Goal: Task Accomplishment & Management: Use online tool/utility

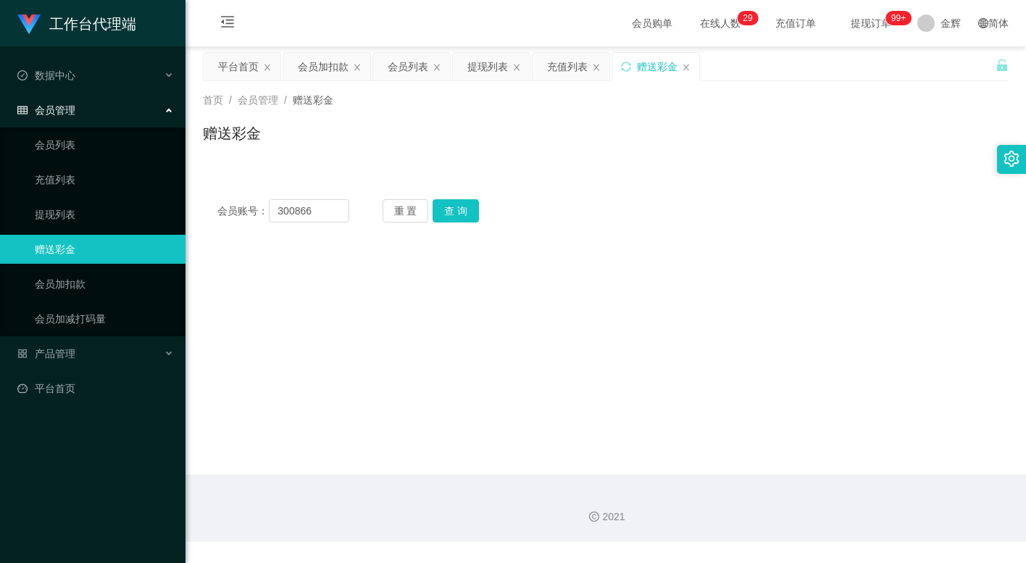
click at [470, 214] on button "查 询" at bounding box center [455, 210] width 46 height 23
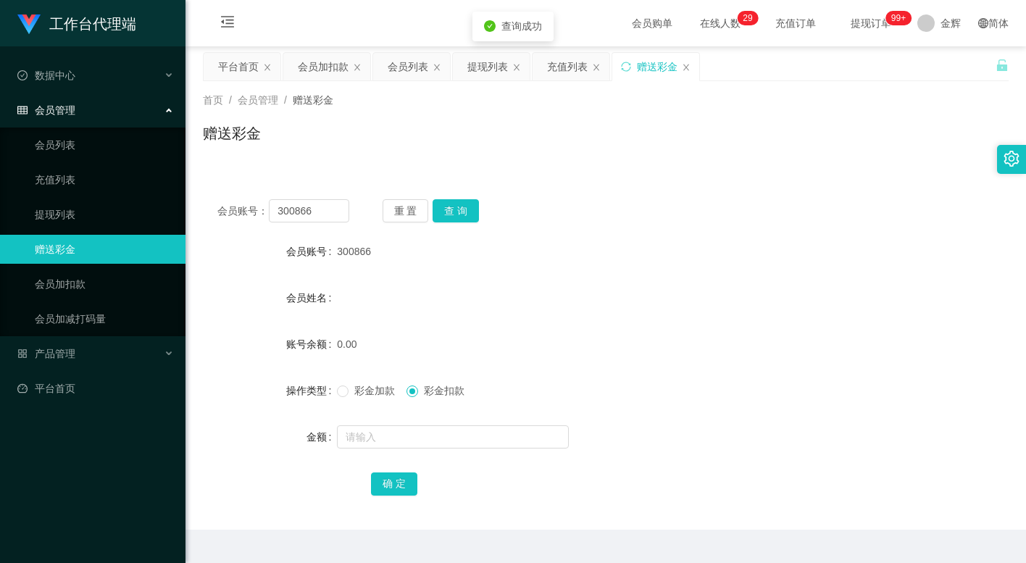
click at [365, 388] on span "彩金加款" at bounding box center [374, 391] width 52 height 12
click at [381, 420] on form "会员账号 300866 会员姓名 账号余额 0.00 操作类型 彩金加款 彩金扣款 金额 确 定" at bounding box center [606, 367] width 806 height 261
click at [365, 437] on input "text" at bounding box center [453, 436] width 232 height 23
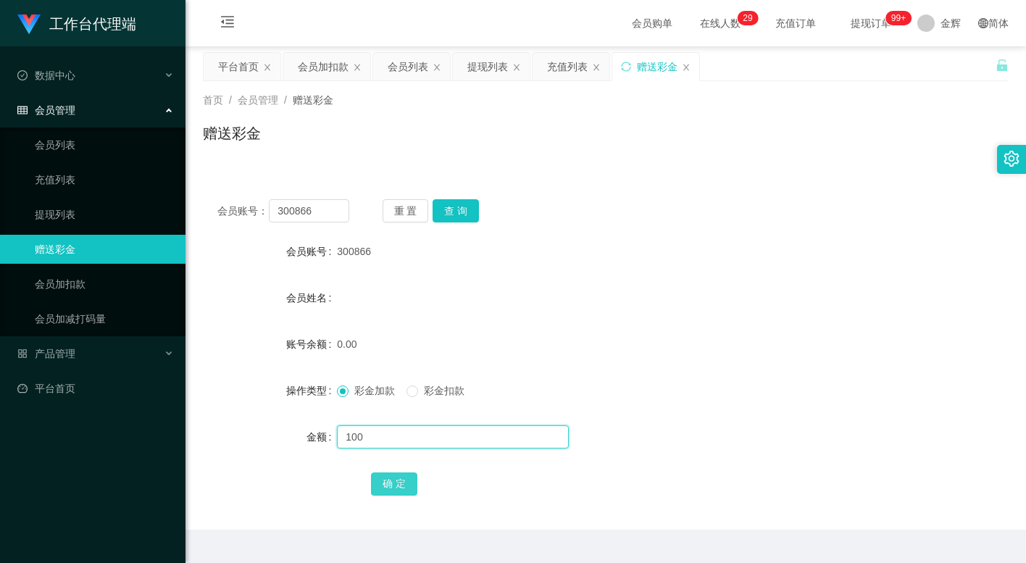
type input "100"
click at [394, 485] on button "确 定" at bounding box center [394, 483] width 46 height 23
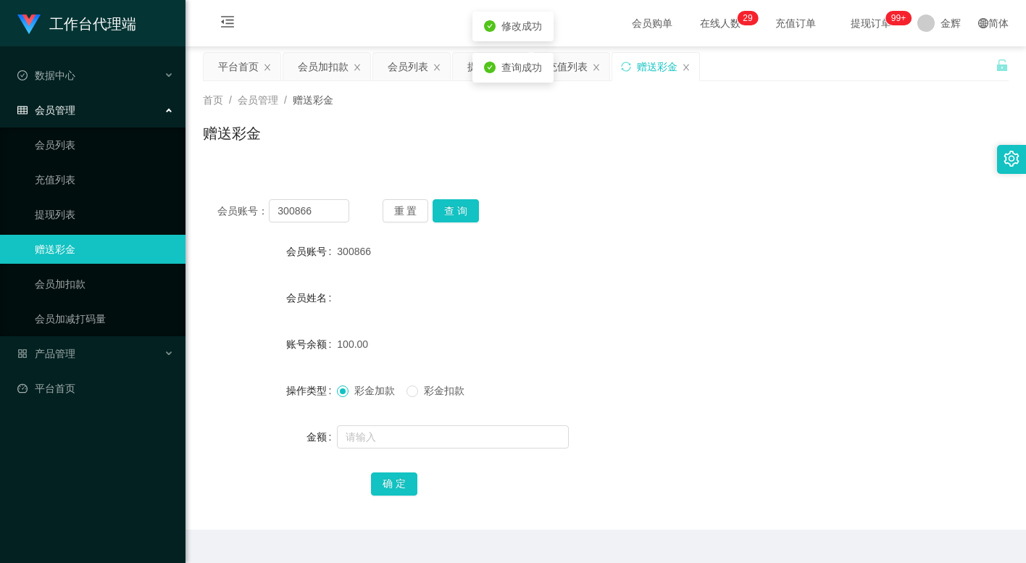
click at [619, 352] on div "100.00" at bounding box center [572, 344] width 470 height 29
click at [437, 317] on form "会员账号 300866 会员姓名 账号余额 100.00 操作类型 彩金加款 彩金扣款 金额 确 定" at bounding box center [606, 367] width 806 height 261
click at [391, 204] on button "重 置" at bounding box center [405, 210] width 46 height 23
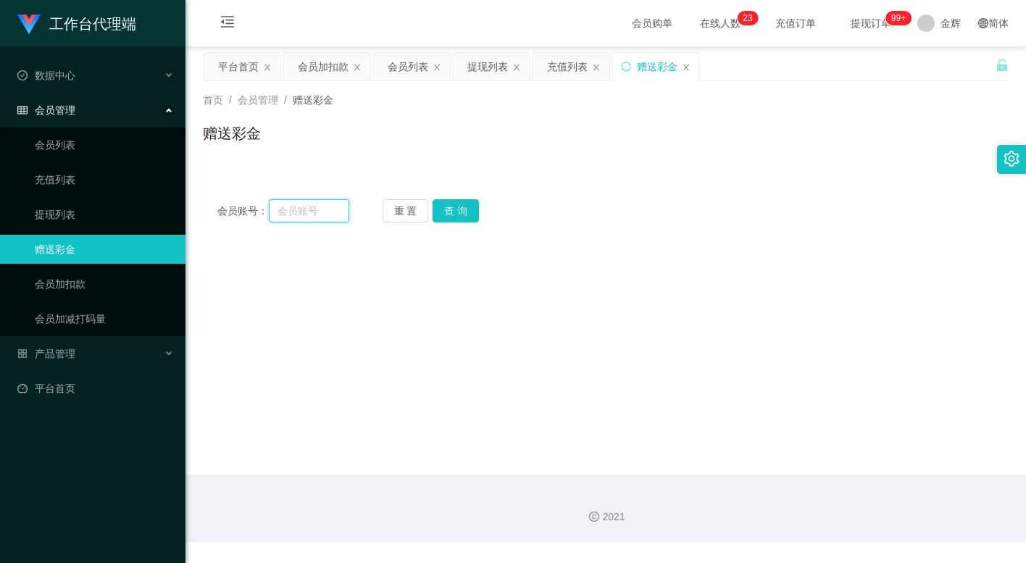
click at [309, 213] on input "text" at bounding box center [309, 210] width 80 height 23
paste input "300866"
type input "300866"
click at [442, 203] on button "查 询" at bounding box center [455, 210] width 46 height 23
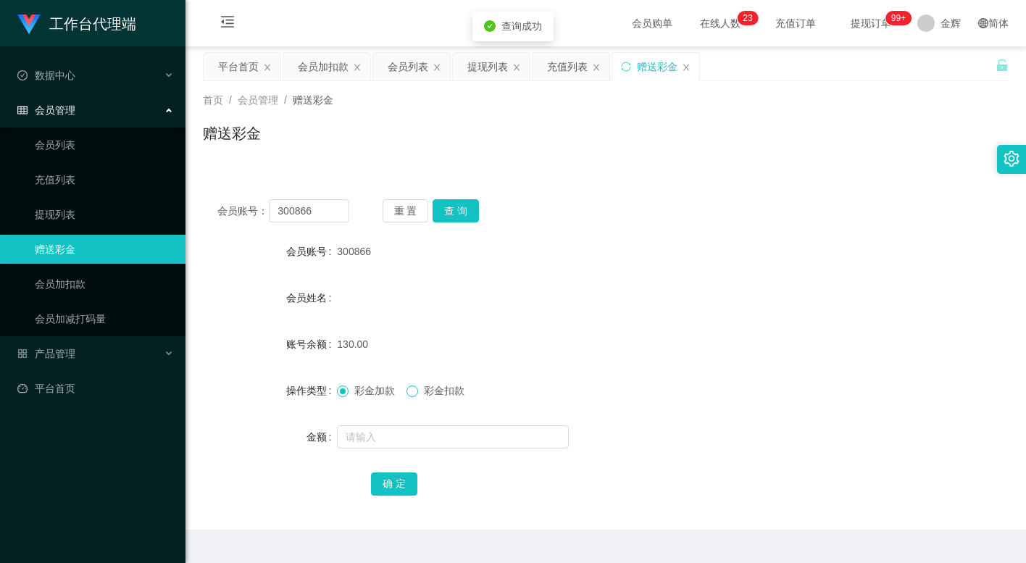
click at [418, 392] on span at bounding box center [412, 391] width 12 height 12
click at [405, 432] on input "text" at bounding box center [453, 436] width 232 height 23
type input "130"
drag, startPoint x: 396, startPoint y: 485, endPoint x: 454, endPoint y: 452, distance: 67.5
click at [396, 485] on button "确 定" at bounding box center [394, 483] width 46 height 23
